Goal: Task Accomplishment & Management: Complete application form

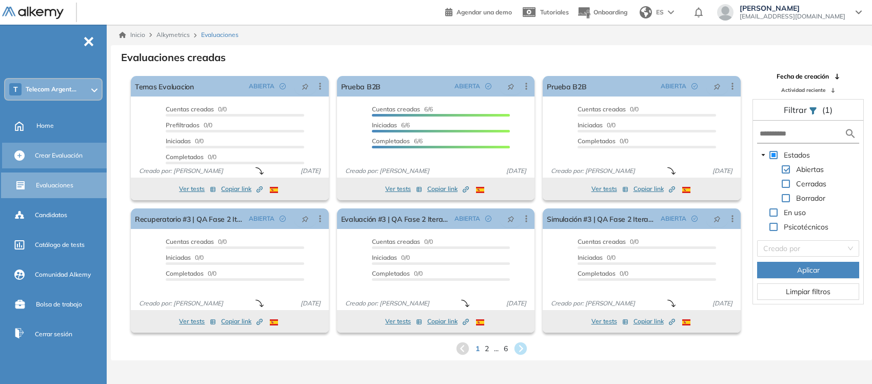
click at [50, 152] on span "Crear Evaluación" at bounding box center [59, 155] width 48 height 9
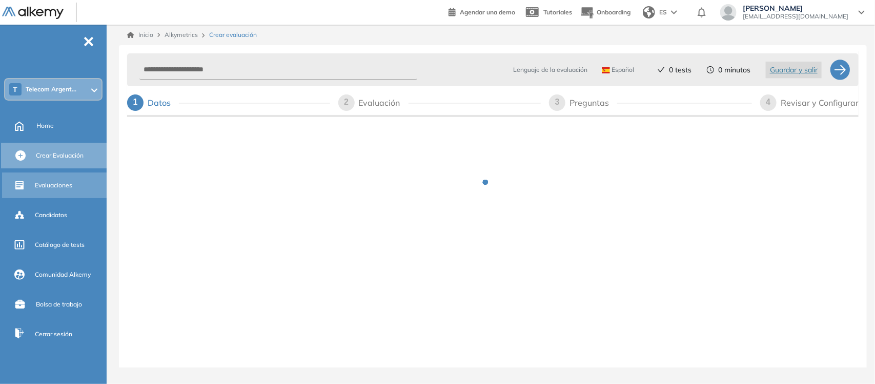
click at [45, 181] on span "Evaluaciones" at bounding box center [53, 184] width 37 height 9
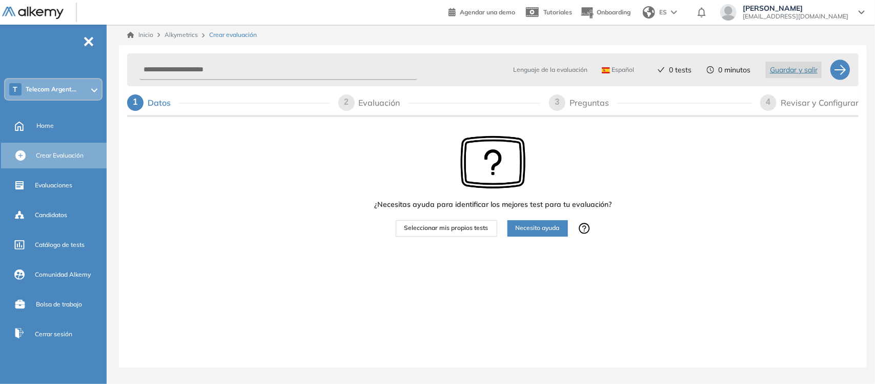
click at [564, 104] on div "3" at bounding box center [557, 102] width 16 height 16
click at [437, 229] on span "Seleccionar mis propios tests" at bounding box center [447, 228] width 84 height 10
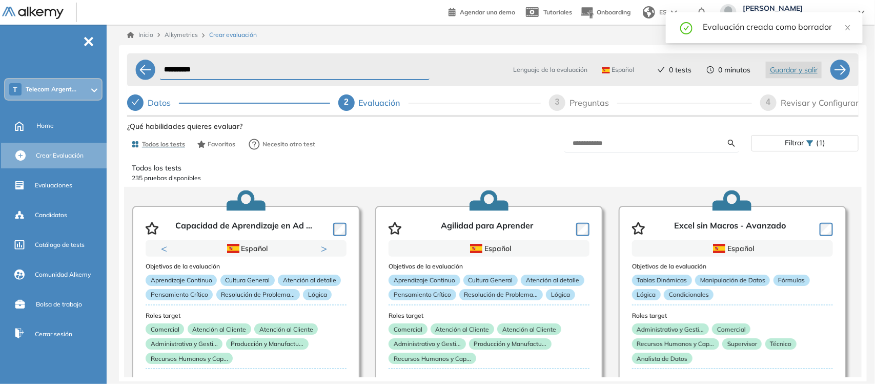
click at [843, 24] on div "Evaluación creada como borrador" at bounding box center [777, 27] width 148 height 12
click at [560, 105] on div "3" at bounding box center [557, 102] width 16 height 16
select select "*****"
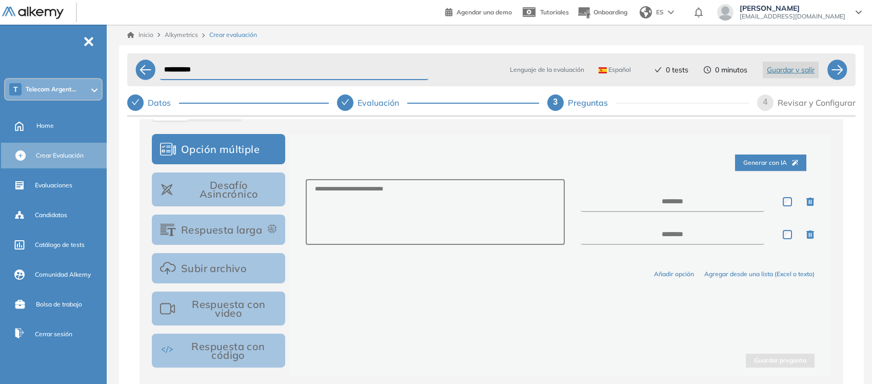
scroll to position [162, 0]
click at [216, 350] on button "Respuesta con código" at bounding box center [218, 350] width 133 height 34
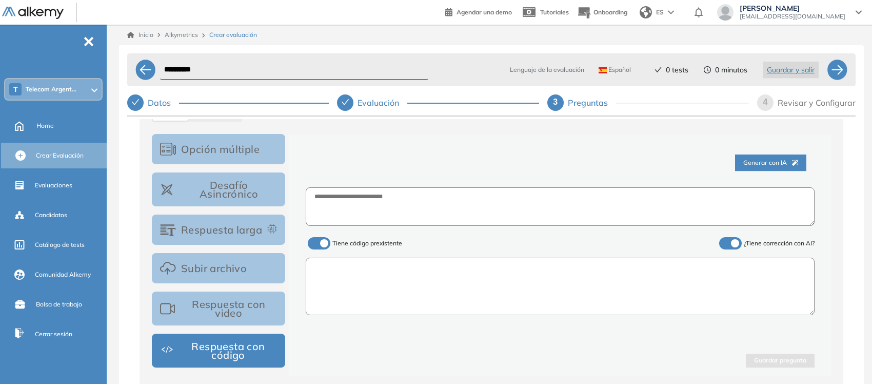
click at [378, 264] on textarea at bounding box center [560, 285] width 509 height 57
click at [213, 134] on button "Opción múltiple" at bounding box center [218, 149] width 133 height 30
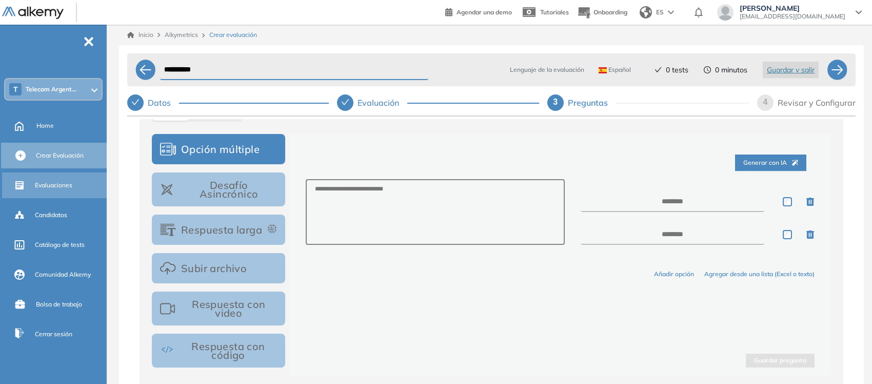
click at [54, 183] on span "Evaluaciones" at bounding box center [53, 184] width 37 height 9
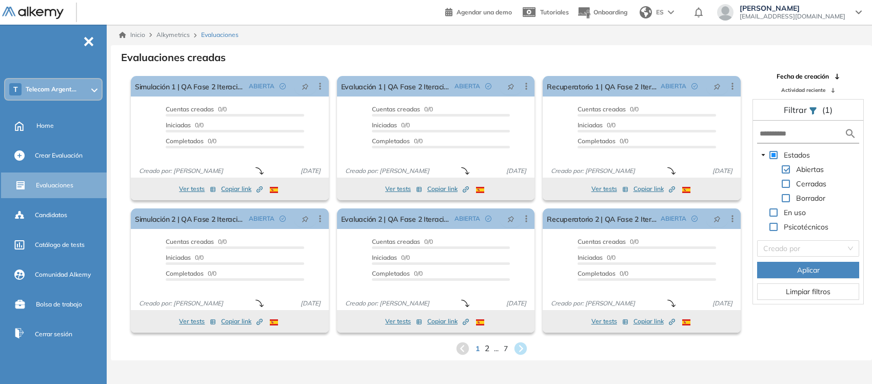
click at [488, 348] on span "2" at bounding box center [486, 348] width 5 height 12
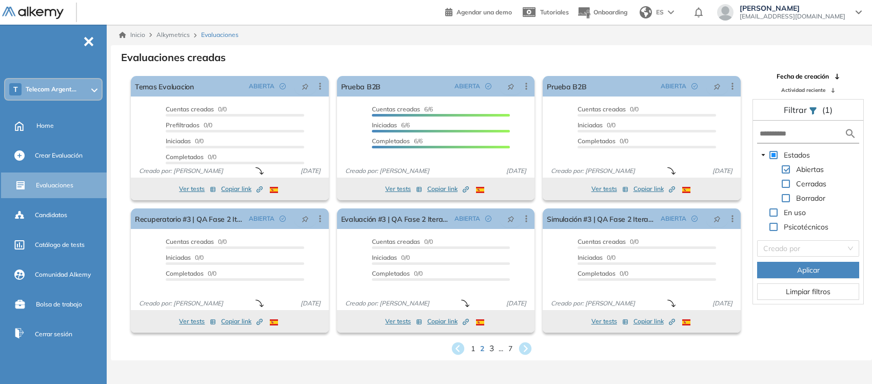
click at [490, 349] on span "3" at bounding box center [491, 348] width 5 height 12
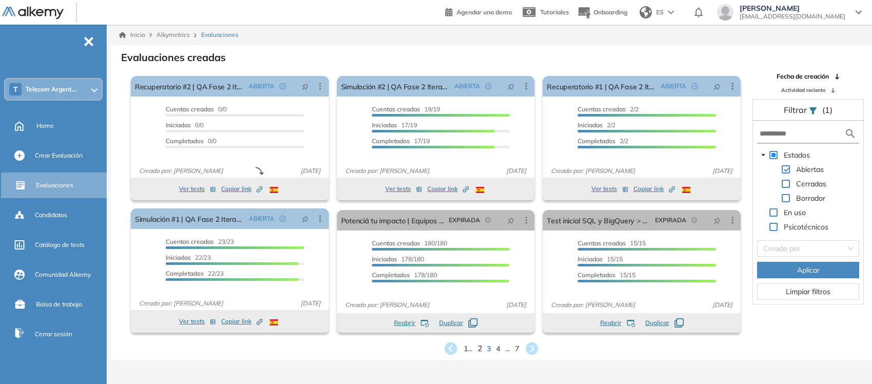
click at [479, 349] on span "2" at bounding box center [479, 348] width 5 height 12
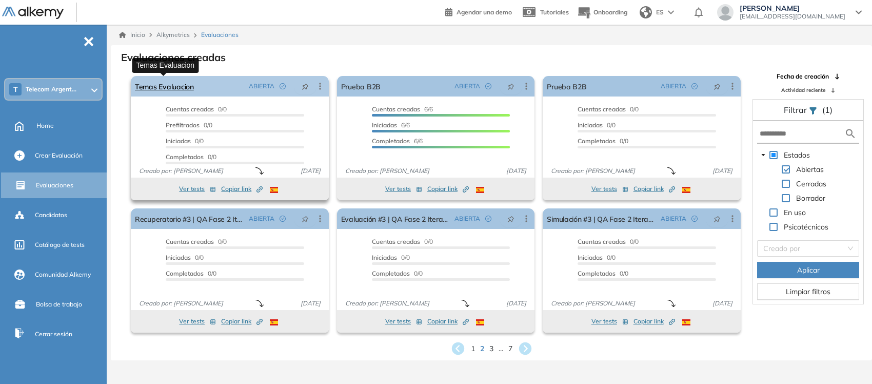
click at [168, 87] on link "Temas Evaluacion" at bounding box center [164, 86] width 59 height 21
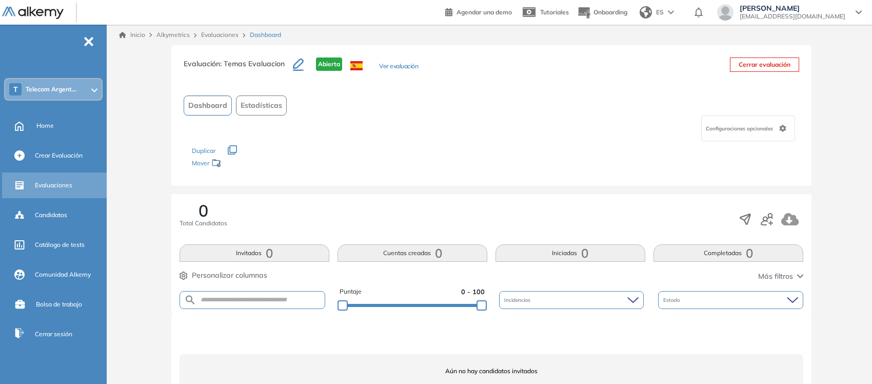
click at [40, 178] on div "Evaluaciones" at bounding box center [70, 184] width 70 height 17
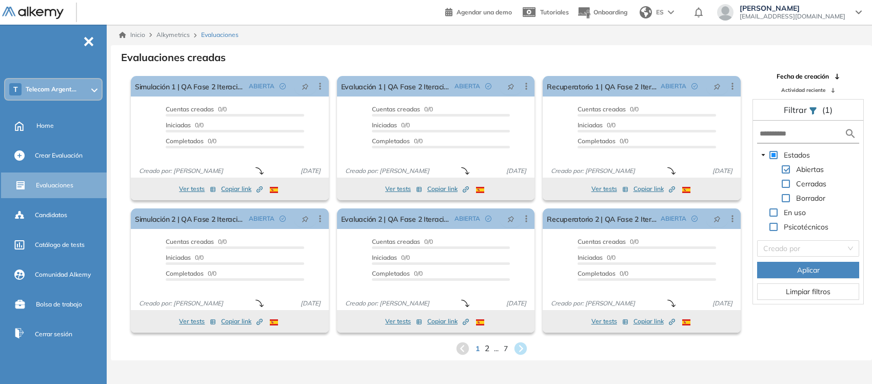
click at [487, 350] on span "2" at bounding box center [486, 348] width 5 height 12
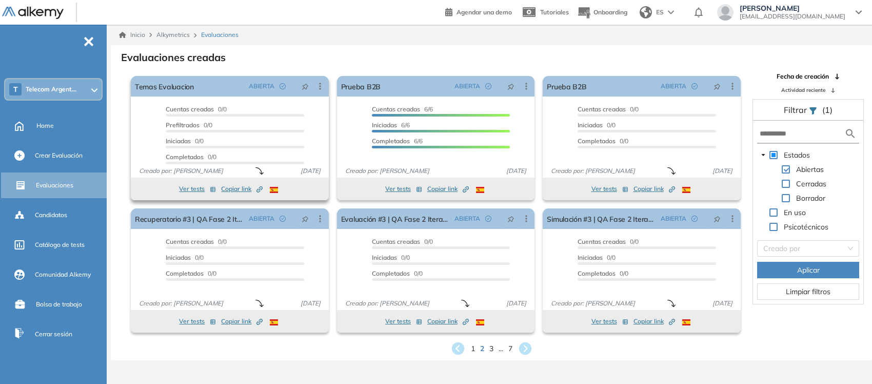
click at [234, 191] on span "Copiar link Created by potrace 1.16, written by [PERSON_NAME] [DATE]-[DATE]" at bounding box center [242, 188] width 42 height 9
click at [155, 87] on link "Temas Evaluacion" at bounding box center [164, 86] width 59 height 21
